Goal: Transaction & Acquisition: Purchase product/service

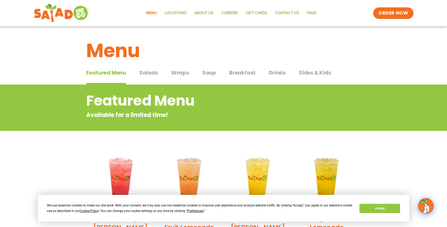
click at [140, 74] on span "Salads" at bounding box center [148, 73] width 19 height 8
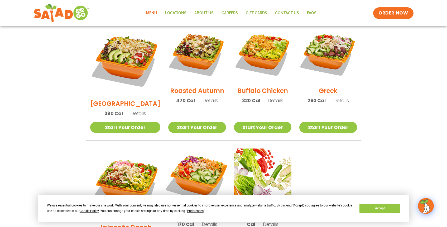
scroll to position [277, 0]
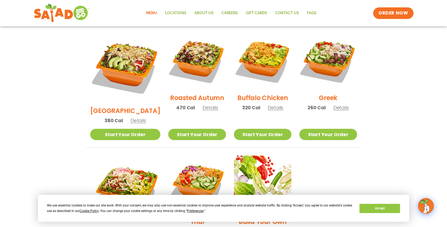
click at [206, 105] on span "Details" at bounding box center [211, 108] width 16 height 7
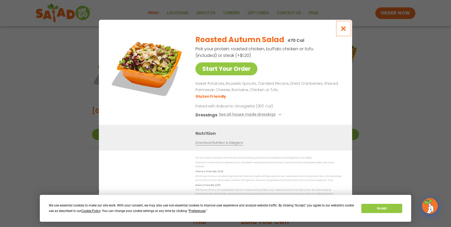
click at [345, 31] on icon "Close modal" at bounding box center [343, 29] width 7 height 6
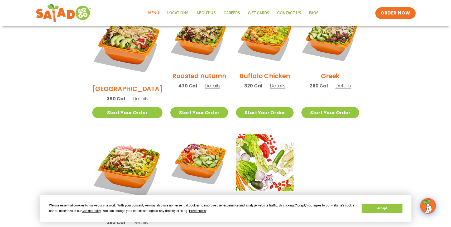
scroll to position [321, 0]
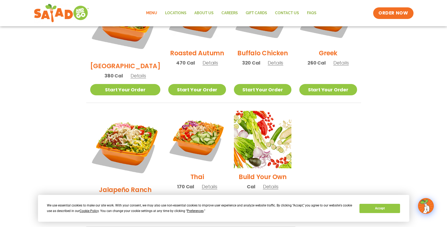
click at [202, 184] on span "Details" at bounding box center [210, 187] width 16 height 7
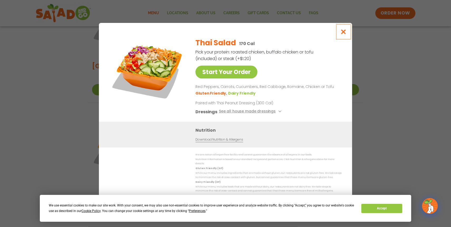
click at [344, 34] on icon "Close modal" at bounding box center [343, 32] width 7 height 6
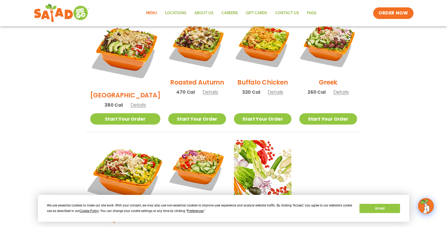
scroll to position [328, 0]
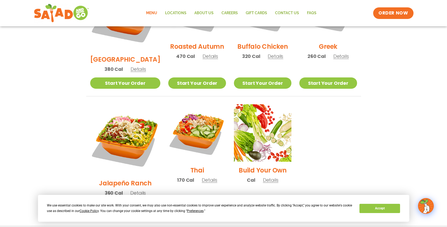
click at [130, 190] on span "Details" at bounding box center [138, 193] width 16 height 7
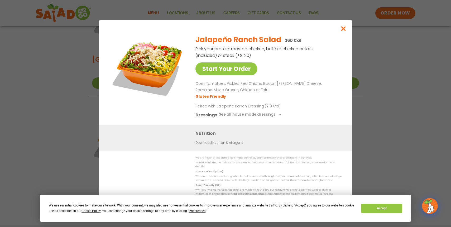
click at [334, 28] on div "Start Your Order Jalapeño Ranch Salad 360 Cal Pick your protein: roasted chicke…" at bounding box center [225, 114] width 253 height 188
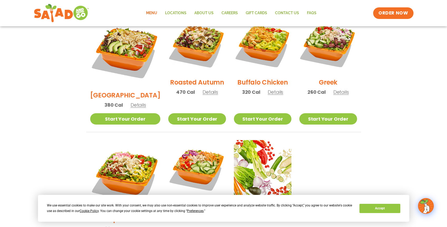
scroll to position [283, 0]
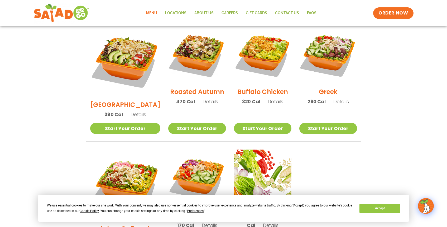
click at [271, 98] on span "Details" at bounding box center [276, 101] width 16 height 7
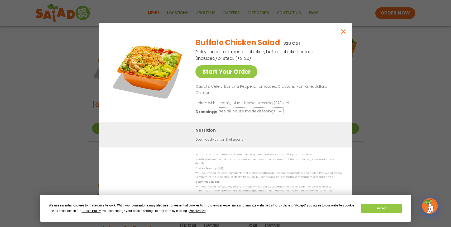
click at [269, 112] on button "See all house made dressings" at bounding box center [251, 112] width 64 height 7
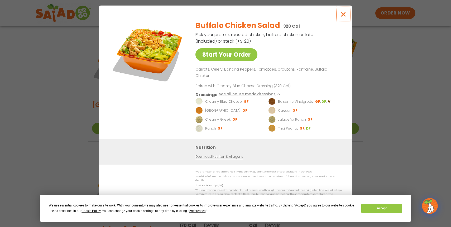
click at [346, 17] on icon "Close modal" at bounding box center [343, 15] width 7 height 6
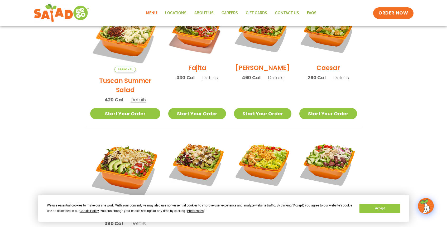
scroll to position [146, 0]
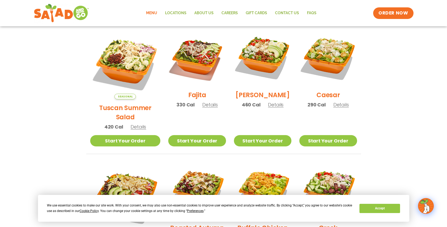
click at [269, 108] on span "Details" at bounding box center [276, 105] width 16 height 7
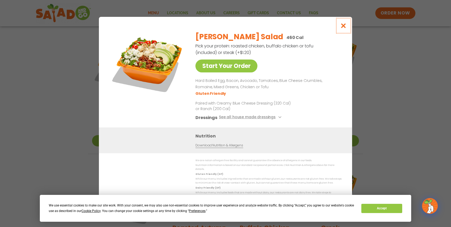
click at [340, 29] on button "Close modal" at bounding box center [343, 26] width 17 height 18
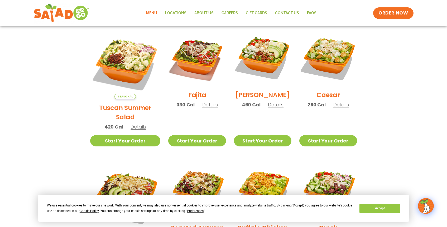
click at [131, 124] on span "Details" at bounding box center [139, 127] width 16 height 7
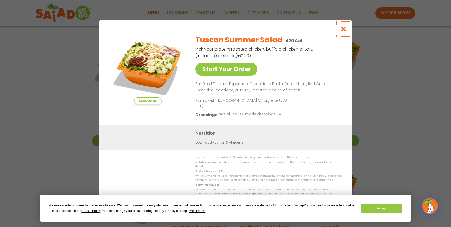
click at [342, 32] on icon "Close modal" at bounding box center [343, 29] width 7 height 6
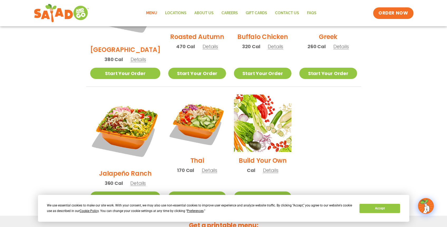
scroll to position [409, 0]
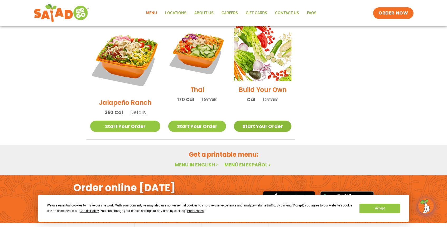
click at [254, 121] on link "Start Your Order" at bounding box center [263, 126] width 58 height 11
